Goal: Ask a question

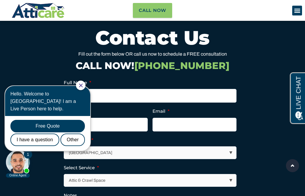
scroll to position [2365, 0]
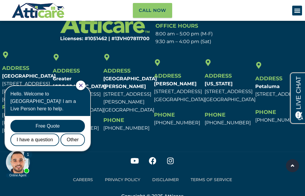
click at [174, 105] on div "Address Marin [STREET_ADDRESS] Phone [PHONE_NUMBER]" at bounding box center [177, 93] width 51 height 86
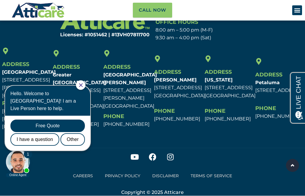
click at [85, 82] on body "1 Online Agent Close Hello. Welcome to [GEOGRAPHIC_DATA]! I am a Live Person he…" at bounding box center [50, 129] width 95 height 98
click at [82, 86] on icon "Close Chat" at bounding box center [81, 85] width 4 height 4
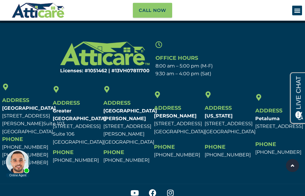
scroll to position [2349, 0]
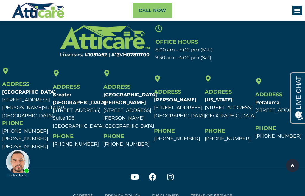
click at [23, 171] on div at bounding box center [18, 162] width 24 height 24
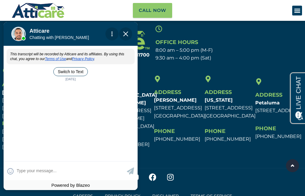
scroll to position [0, 0]
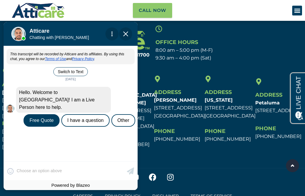
click at [30, 180] on div "😀 😁 😂 😃 😄 😅 😆 😇 😈 😉 😊 😋 😌 😍 😎 😏 😐 😑 😒 😓 😔 😕 😖 😗 😘 😛 😝 😞 😟 😠 😡 😢 😣 😤 😥 😦 Skip ph…" at bounding box center [71, 170] width 134 height 19
click at [88, 116] on div "I have a question" at bounding box center [85, 120] width 48 height 13
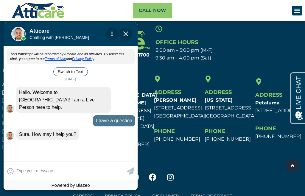
click at [29, 177] on textarea at bounding box center [71, 171] width 109 height 12
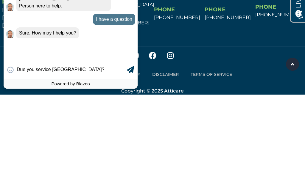
type input "Due you service [GEOGRAPHIC_DATA]?"
click at [131, 73] on icon at bounding box center [130, 69] width 7 height 7
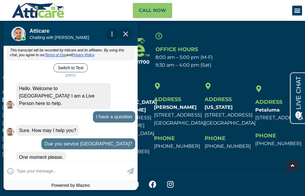
scroll to position [7, 0]
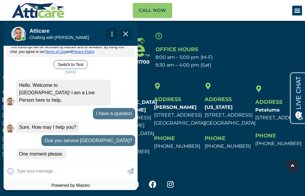
click at [38, 182] on div "[PERSON_NAME] is typing" at bounding box center [71, 184] width 134 height 4
click at [37, 177] on input "text" at bounding box center [71, 171] width 109 height 12
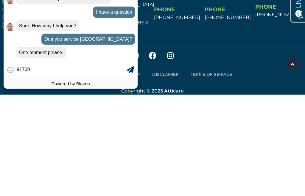
type input "91709"
click at [130, 73] on icon at bounding box center [130, 69] width 7 height 7
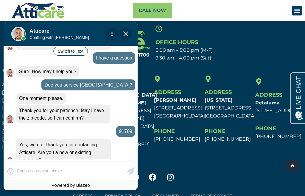
scroll to position [63, 0]
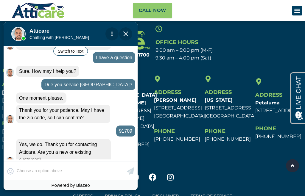
click at [32, 180] on div "😀 😁 😂 😃 😄 😅 😆 😇 😈 😉 😊 😋 😌 😍 😎 😏 😐 😑 😒 😓 😔 😕 😖 😗 😘 😛 😝 😞 😟 😠 😡 😢 😣 😤 😥 😦 Skip ph…" at bounding box center [71, 170] width 134 height 19
click at [35, 180] on div "😀 😁 😂 😃 😄 😅 😆 😇 😈 😉 😊 😋 😌 😍 😎 😏 😐 😑 😒 😓 😔 😕 😖 😗 😘 😛 😝 😞 😟 😠 😡 😢 😣 😤 😥 😦 Skip ph…" at bounding box center [71, 170] width 134 height 19
click at [33, 173] on div "Hello. Welcome to [GEOGRAPHIC_DATA]! I am a Live Person here to help. 03:35 pm …" at bounding box center [71, 100] width 134 height 163
click at [34, 180] on div "😀 😁 😂 😃 😄 😅 😆 😇 😈 😉 😊 😋 😌 😍 😎 😏 😐 😑 😒 😓 😔 😕 😖 😗 😘 😛 😝 😞 😟 😠 😡 😢 😣 😤 😥 😦 Skip ph…" at bounding box center [71, 170] width 134 height 19
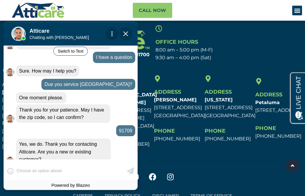
click at [127, 32] on img "Close Chat" at bounding box center [125, 33] width 5 height 5
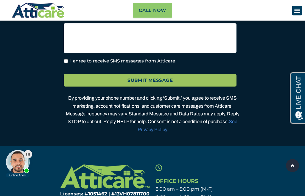
scroll to position [2210, 0]
